Goal: Task Accomplishment & Management: Complete application form

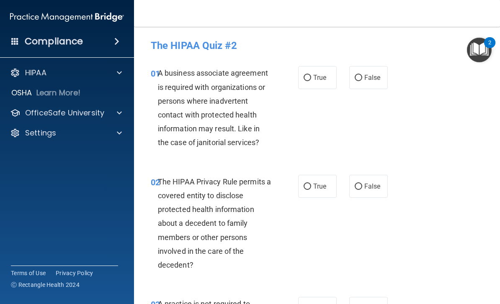
scroll to position [484, 0]
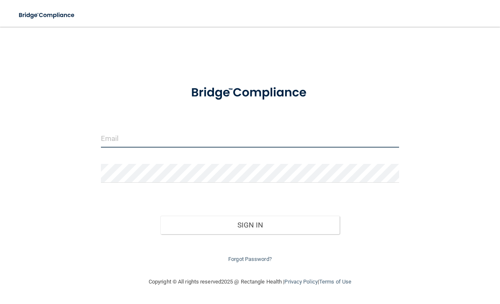
type input "[PERSON_NAME][EMAIL_ADDRESS][PERSON_NAME][DOMAIN_NAME]"
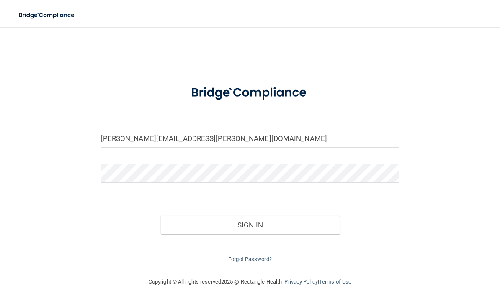
click at [250, 223] on button "Sign In" at bounding box center [249, 225] width 179 height 18
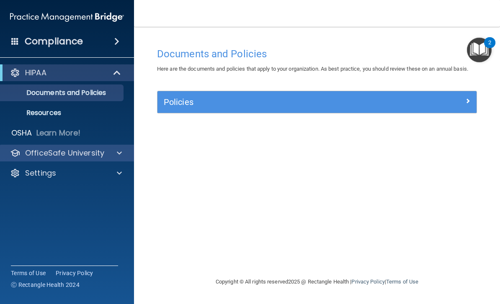
click at [123, 151] on div at bounding box center [118, 153] width 21 height 10
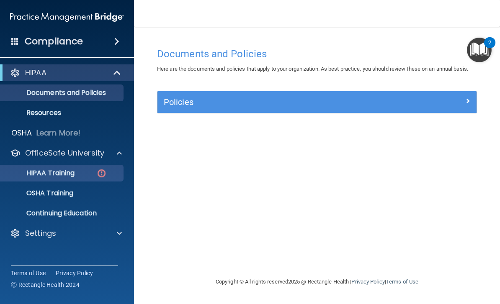
click at [92, 177] on link "HIPAA Training" at bounding box center [58, 173] width 132 height 17
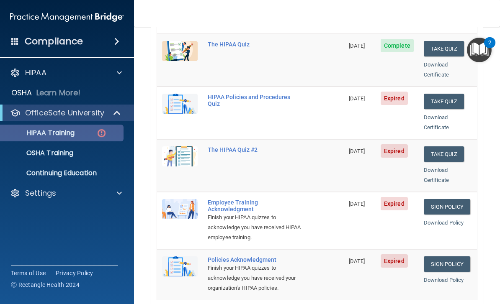
scroll to position [137, 0]
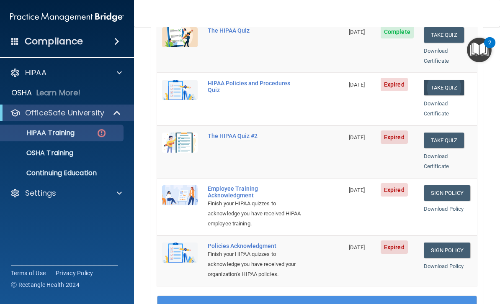
click at [441, 80] on button "Take Quiz" at bounding box center [443, 87] width 40 height 15
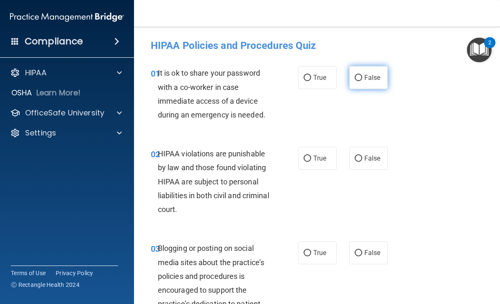
click at [361, 77] on input "False" at bounding box center [358, 78] width 8 height 6
radio input "true"
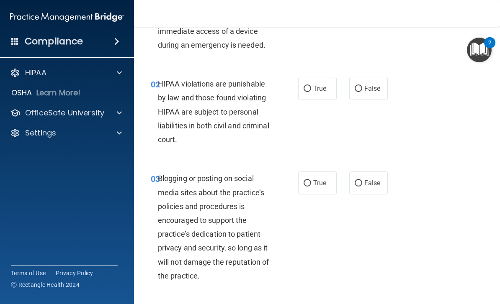
scroll to position [70, 0]
click at [320, 92] on label "True" at bounding box center [317, 88] width 38 height 23
click at [311, 92] on input "True" at bounding box center [307, 88] width 8 height 6
radio input "true"
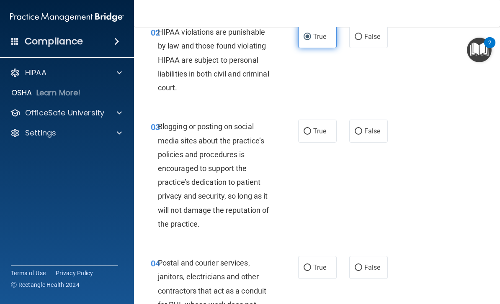
scroll to position [154, 0]
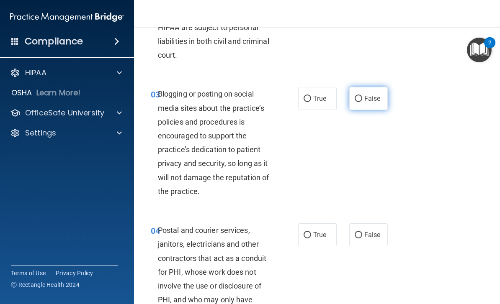
click at [373, 97] on span "False" at bounding box center [372, 99] width 16 height 8
click at [362, 97] on input "False" at bounding box center [358, 99] width 8 height 6
radio input "true"
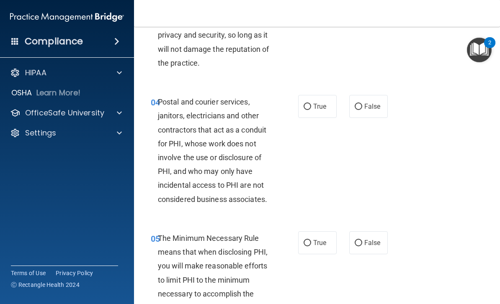
scroll to position [308, 0]
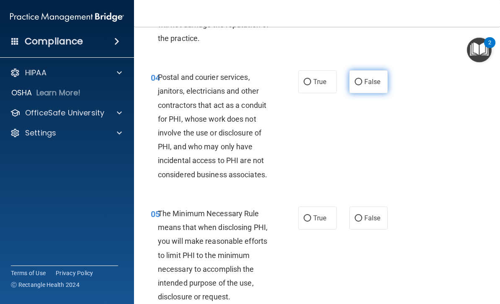
click at [370, 81] on span "False" at bounding box center [372, 82] width 16 height 8
click at [362, 81] on input "False" at bounding box center [358, 82] width 8 height 6
radio input "true"
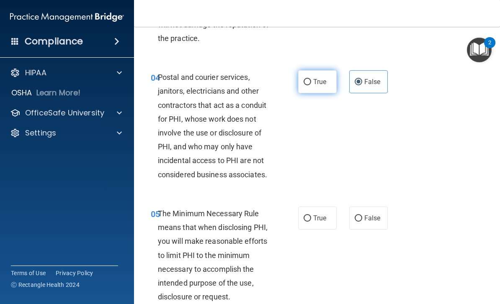
click at [325, 83] on span "True" at bounding box center [319, 82] width 13 height 8
click at [311, 83] on input "True" at bounding box center [307, 82] width 8 height 6
radio input "true"
radio input "false"
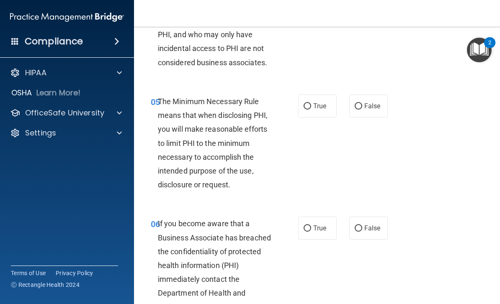
scroll to position [421, 0]
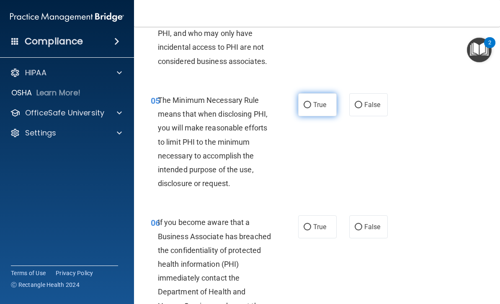
click at [315, 103] on span "True" at bounding box center [319, 105] width 13 height 8
click at [311, 103] on input "True" at bounding box center [307, 105] width 8 height 6
radio input "true"
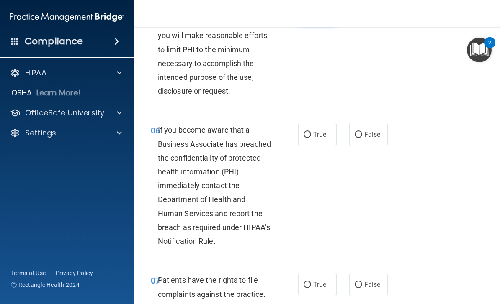
scroll to position [516, 0]
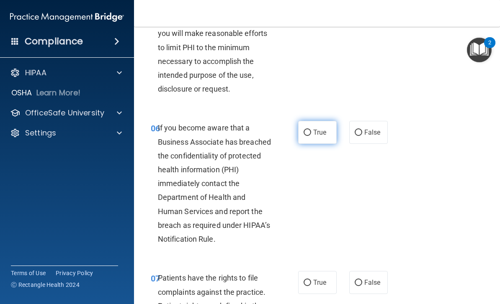
click at [317, 130] on span "True" at bounding box center [319, 132] width 13 height 8
click at [311, 130] on input "True" at bounding box center [307, 133] width 8 height 6
radio input "true"
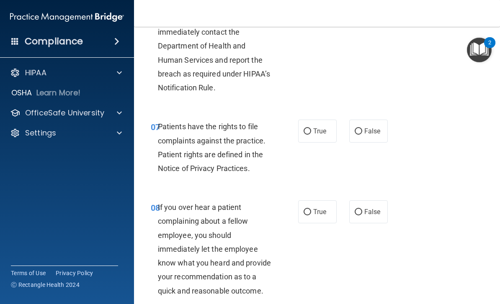
scroll to position [670, 0]
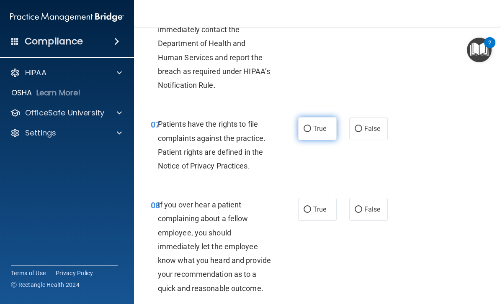
click at [320, 125] on span "True" at bounding box center [319, 129] width 13 height 8
click at [311, 126] on input "True" at bounding box center [307, 129] width 8 height 6
radio input "true"
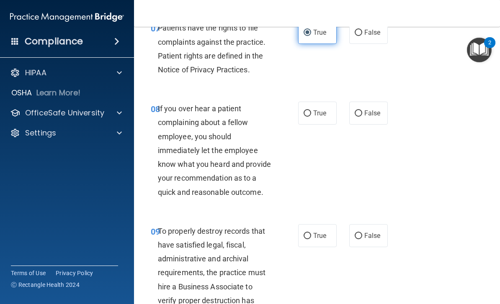
scroll to position [775, 0]
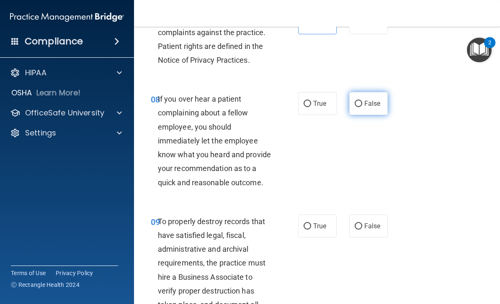
click at [373, 100] on span "False" at bounding box center [372, 104] width 16 height 8
click at [362, 101] on input "False" at bounding box center [358, 104] width 8 height 6
radio input "true"
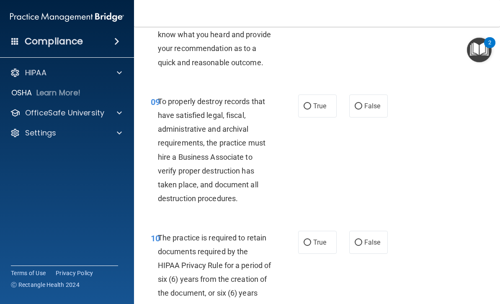
scroll to position [896, 0]
click at [316, 102] on span "True" at bounding box center [319, 106] width 13 height 8
click at [311, 103] on input "True" at bounding box center [307, 106] width 8 height 6
radio input "true"
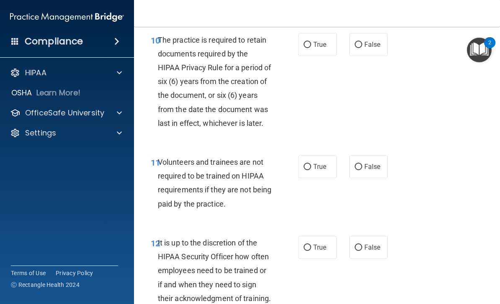
scroll to position [1069, 0]
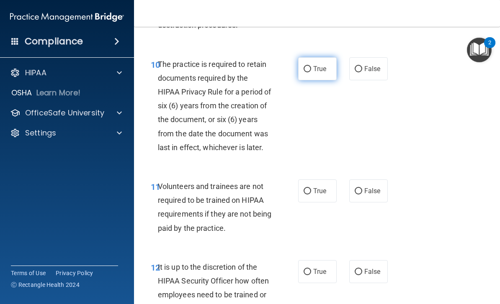
click at [325, 70] on label "True" at bounding box center [317, 68] width 38 height 23
click at [311, 70] on input "True" at bounding box center [307, 69] width 8 height 6
radio input "true"
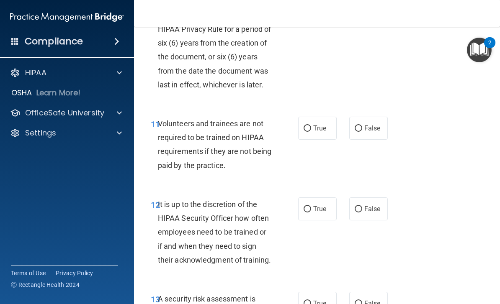
scroll to position [1134, 0]
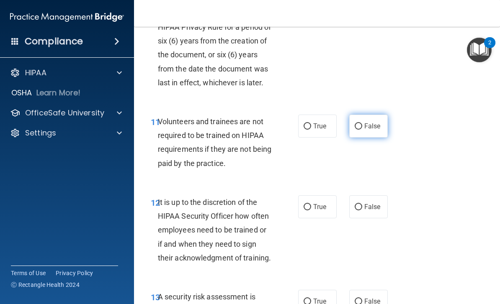
click at [374, 122] on span "False" at bounding box center [372, 126] width 16 height 8
click at [362, 123] on input "False" at bounding box center [358, 126] width 8 height 6
radio input "true"
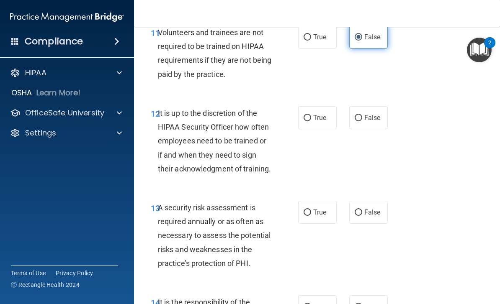
scroll to position [1224, 0]
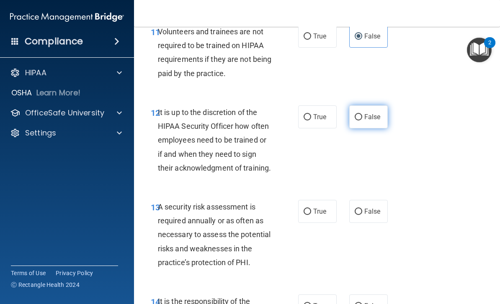
click at [379, 105] on label "False" at bounding box center [368, 116] width 38 height 23
click at [362, 114] on input "False" at bounding box center [358, 117] width 8 height 6
radio input "true"
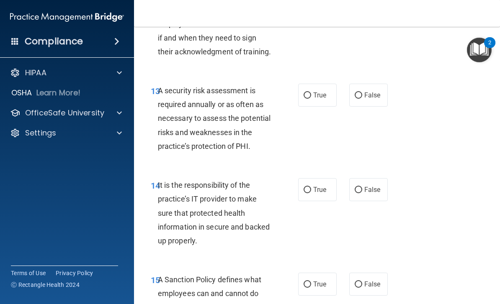
scroll to position [1354, 0]
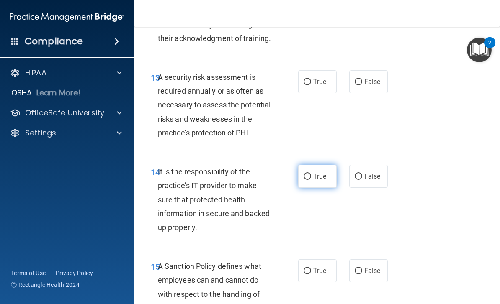
click at [325, 174] on label "True" at bounding box center [317, 176] width 38 height 23
click at [311, 174] on input "True" at bounding box center [307, 177] width 8 height 6
radio input "true"
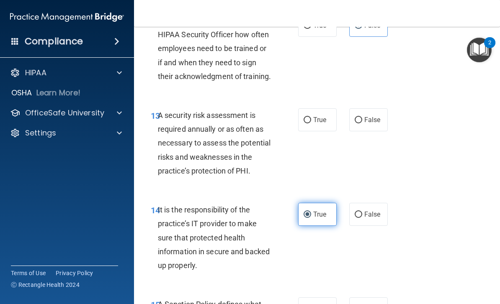
scroll to position [1308, 0]
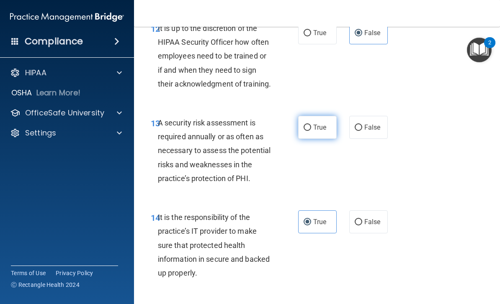
click at [310, 125] on input "True" at bounding box center [307, 128] width 8 height 6
radio input "true"
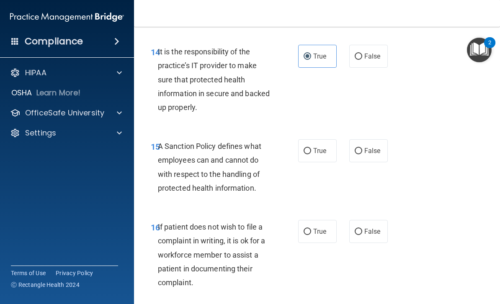
scroll to position [1475, 0]
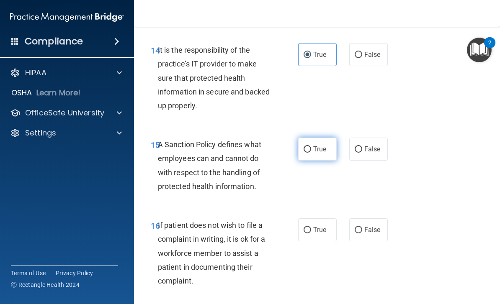
click at [310, 146] on input "True" at bounding box center [307, 149] width 8 height 6
radio input "true"
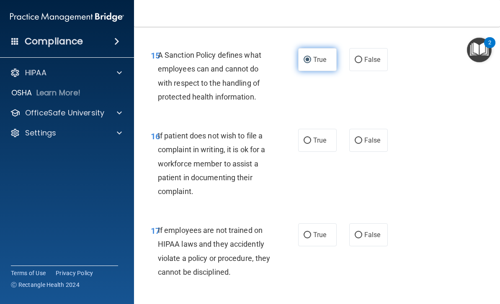
scroll to position [1570, 0]
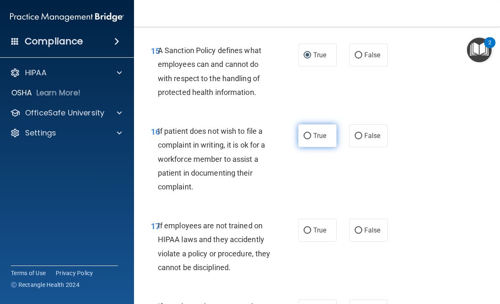
click at [314, 132] on span "True" at bounding box center [319, 136] width 13 height 8
click at [311, 133] on input "True" at bounding box center [307, 136] width 8 height 6
radio input "true"
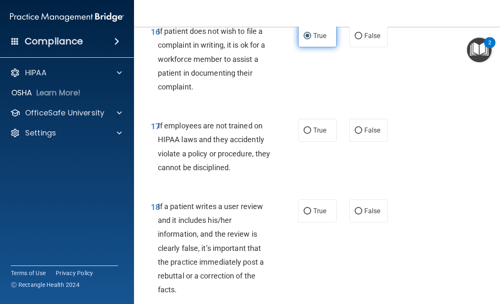
scroll to position [1670, 0]
click at [369, 126] on span "False" at bounding box center [372, 130] width 16 height 8
click at [362, 127] on input "False" at bounding box center [358, 130] width 8 height 6
radio input "true"
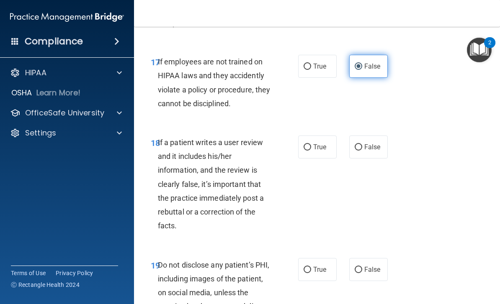
scroll to position [1734, 0]
click at [371, 143] on span "False" at bounding box center [372, 147] width 16 height 8
click at [362, 144] on input "False" at bounding box center [358, 147] width 8 height 6
radio input "true"
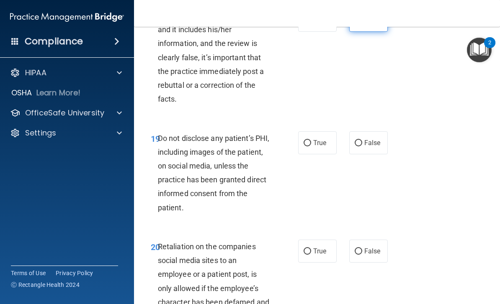
scroll to position [1867, 0]
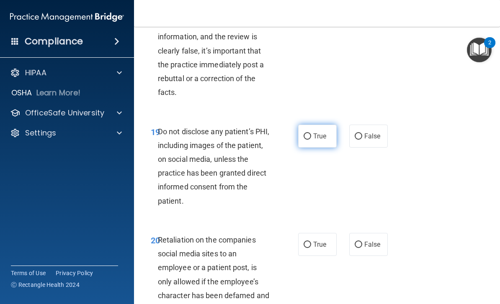
click at [309, 133] on input "True" at bounding box center [307, 136] width 8 height 6
radio input "true"
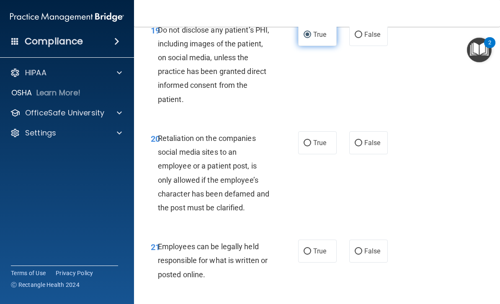
scroll to position [1970, 0]
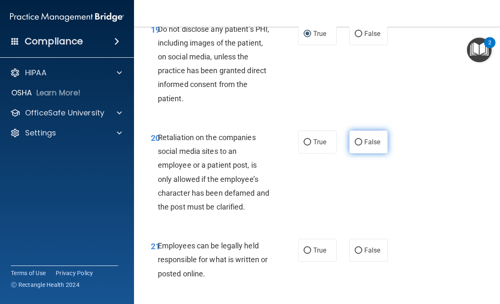
click at [370, 138] on span "False" at bounding box center [372, 142] width 16 height 8
click at [362, 139] on input "False" at bounding box center [358, 142] width 8 height 6
radio input "true"
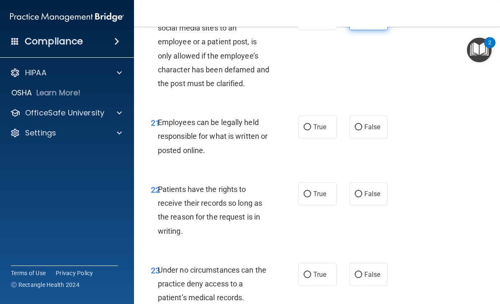
scroll to position [2094, 0]
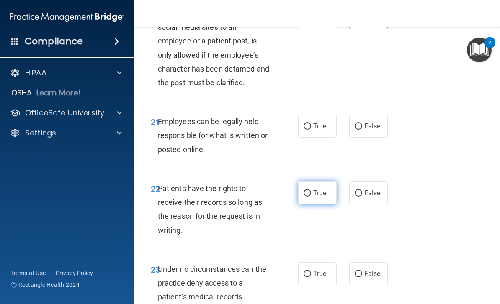
click at [322, 191] on label "True" at bounding box center [317, 193] width 38 height 23
click at [311, 191] on input "True" at bounding box center [307, 193] width 8 height 6
radio input "true"
click at [322, 121] on label "True" at bounding box center [317, 126] width 38 height 23
click at [311, 123] on input "True" at bounding box center [307, 126] width 8 height 6
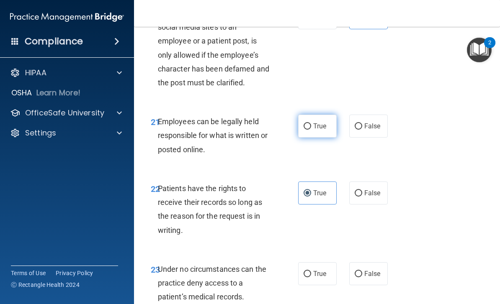
radio input "true"
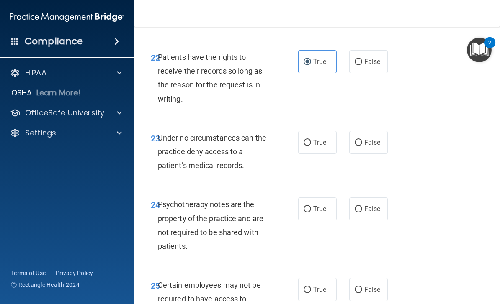
scroll to position [2227, 0]
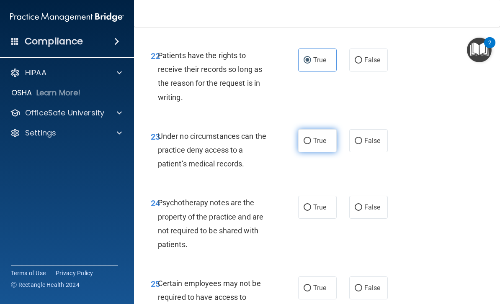
click at [318, 137] on span "True" at bounding box center [319, 141] width 13 height 8
click at [311, 138] on input "True" at bounding box center [307, 141] width 8 height 6
radio input "true"
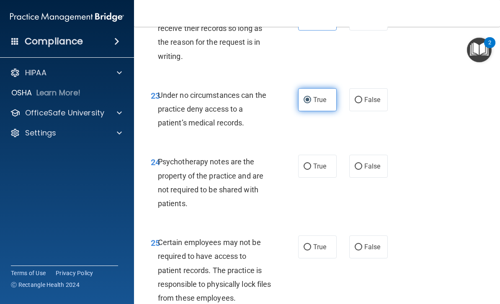
scroll to position [2268, 0]
click at [367, 95] on span "False" at bounding box center [372, 99] width 16 height 8
click at [362, 97] on input "False" at bounding box center [358, 100] width 8 height 6
radio input "true"
radio input "false"
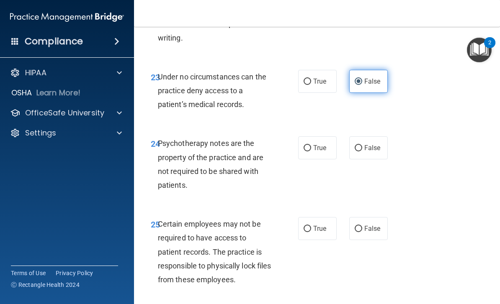
scroll to position [2289, 0]
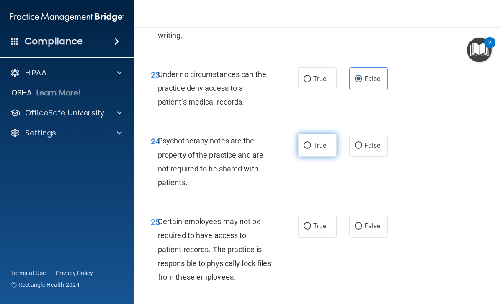
click at [320, 141] on span "True" at bounding box center [319, 145] width 13 height 8
click at [311, 143] on input "True" at bounding box center [307, 146] width 8 height 6
radio input "true"
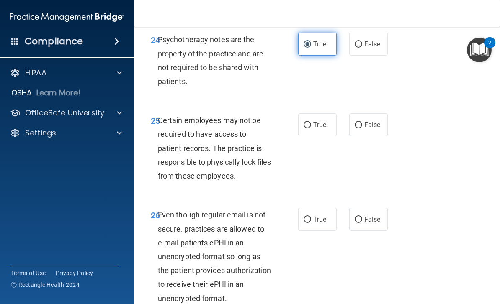
scroll to position [2389, 0]
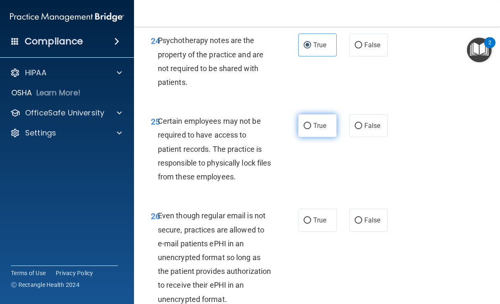
click at [316, 118] on label "True" at bounding box center [317, 125] width 38 height 23
click at [311, 123] on input "True" at bounding box center [307, 126] width 8 height 6
radio input "true"
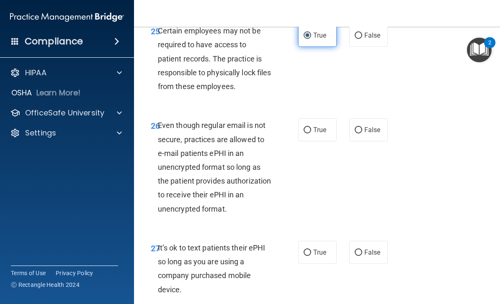
scroll to position [2492, 0]
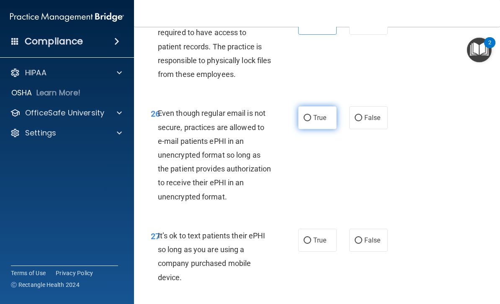
click at [316, 106] on label "True" at bounding box center [317, 117] width 38 height 23
click at [311, 115] on input "True" at bounding box center [307, 118] width 8 height 6
radio input "true"
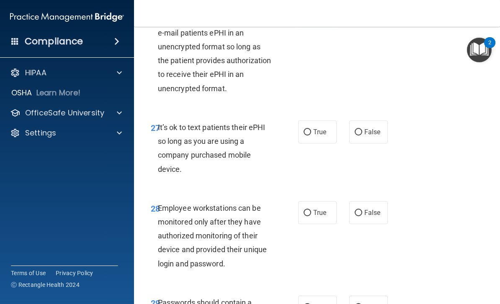
scroll to position [2601, 0]
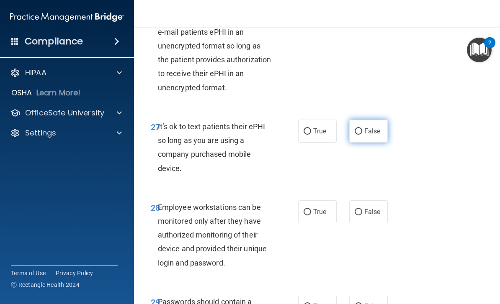
click at [376, 124] on label "False" at bounding box center [368, 131] width 38 height 23
click at [362, 128] on input "False" at bounding box center [358, 131] width 8 height 6
radio input "true"
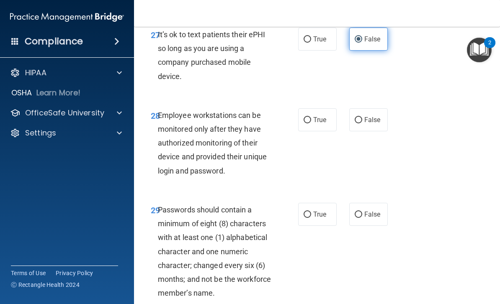
scroll to position [2696, 0]
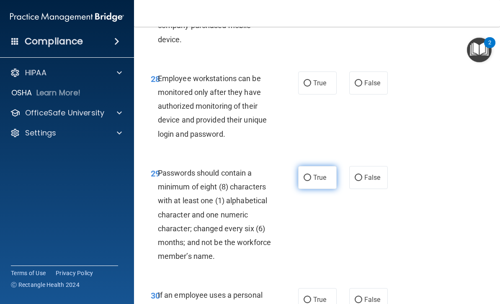
click at [317, 174] on span "True" at bounding box center [319, 178] width 13 height 8
click at [311, 175] on input "True" at bounding box center [307, 178] width 8 height 6
radio input "true"
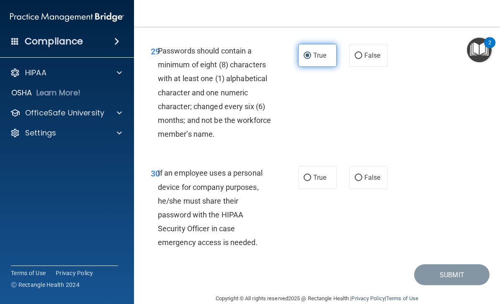
scroll to position [2851, 0]
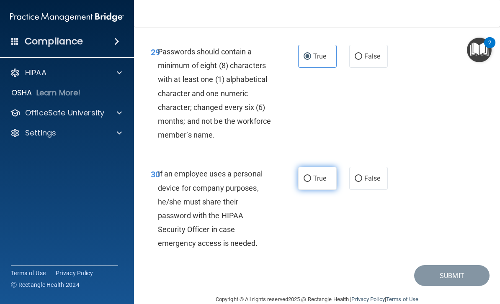
click at [323, 168] on label "True" at bounding box center [317, 178] width 38 height 23
click at [311, 176] on input "True" at bounding box center [307, 179] width 8 height 6
radio input "true"
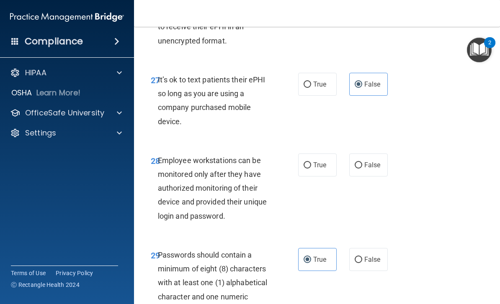
scroll to position [2648, 0]
click at [362, 162] on input "False" at bounding box center [358, 165] width 8 height 6
radio input "true"
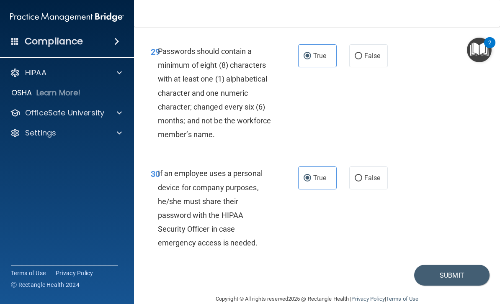
scroll to position [2851, 0]
click at [439, 265] on button "Submit" at bounding box center [451, 275] width 75 height 21
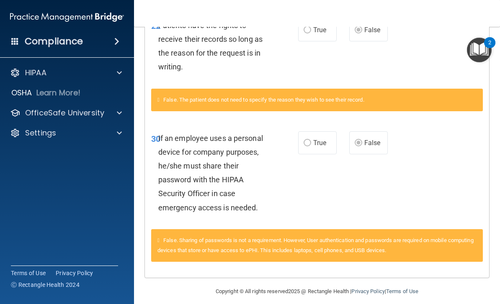
scroll to position [838, 0]
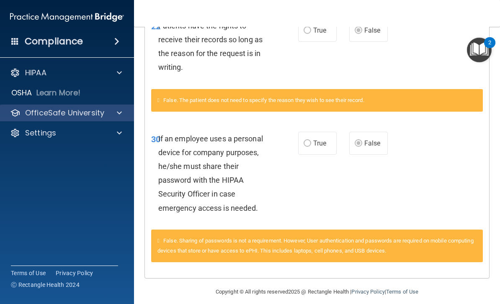
click at [117, 112] on span at bounding box center [119, 113] width 5 height 10
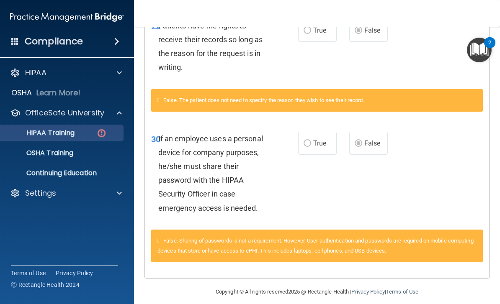
click at [98, 134] on img at bounding box center [101, 133] width 10 height 10
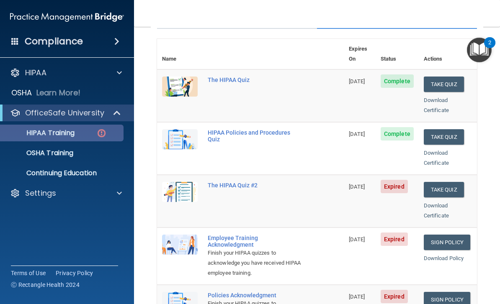
scroll to position [88, 0]
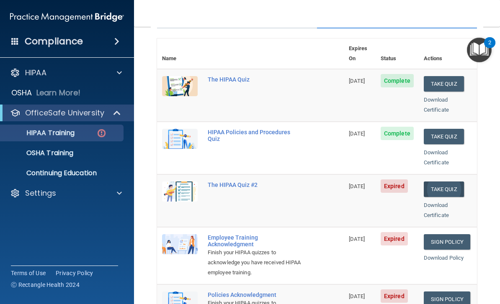
click at [449, 182] on button "Take Quiz" at bounding box center [443, 189] width 40 height 15
